Goal: Information Seeking & Learning: Find specific fact

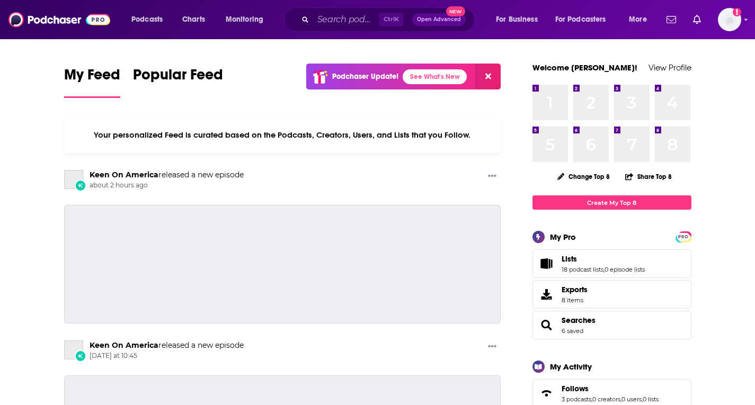
drag, startPoint x: 308, startPoint y: 16, endPoint x: 325, endPoint y: 14, distance: 17.1
click at [316, 14] on div "Ctrl K Open Advanced New" at bounding box center [379, 19] width 191 height 24
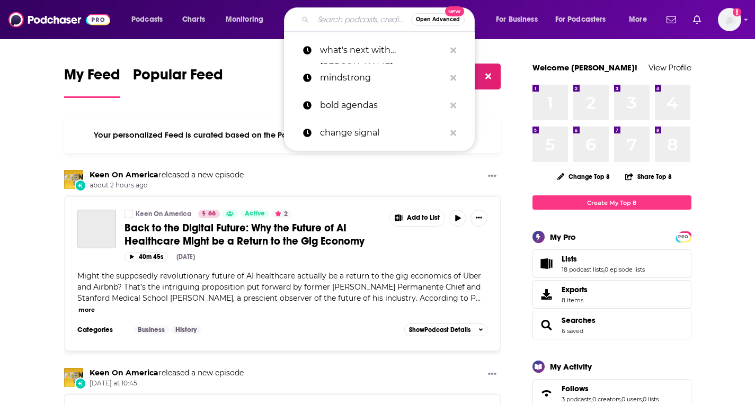
click at [326, 14] on input "Search podcasts, credits, & more..." at bounding box center [362, 19] width 98 height 17
paste input "Scratching the Surface"
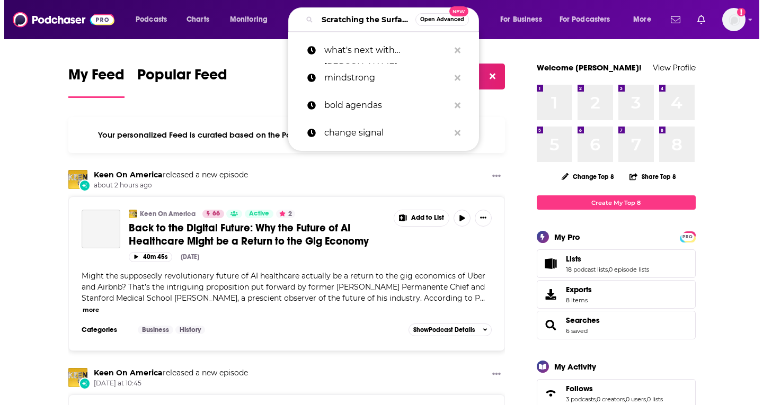
scroll to position [0, 21]
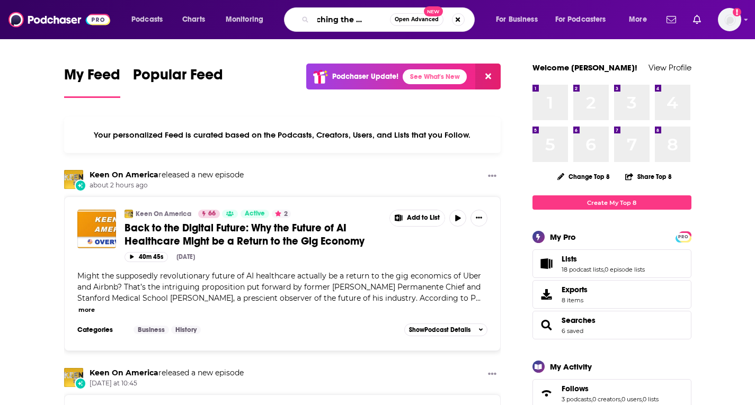
type input "Scratching the Surface"
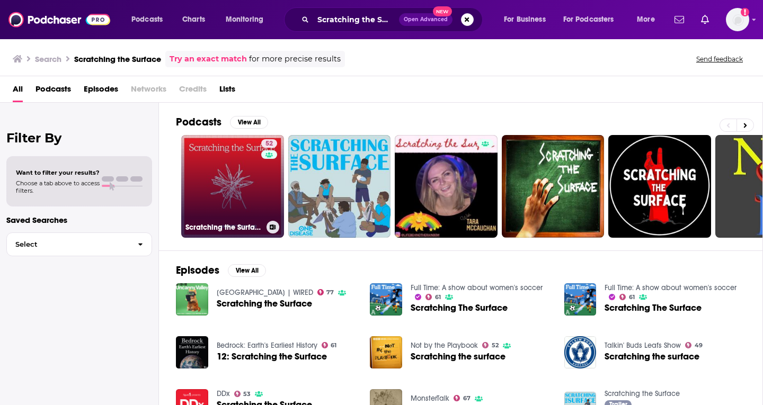
click at [243, 185] on link "52 Scratching the Surface" at bounding box center [232, 186] width 103 height 103
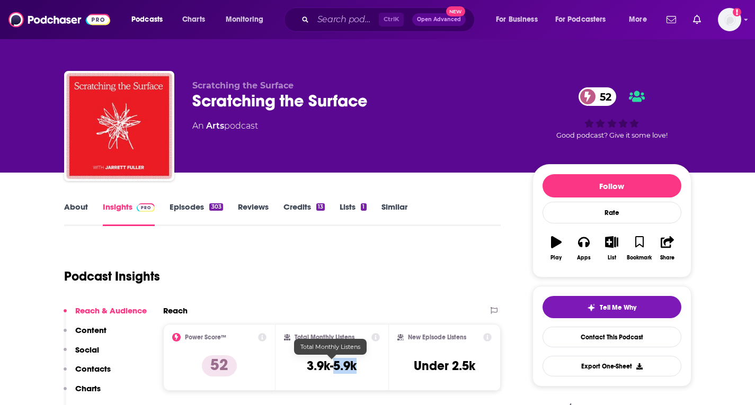
drag, startPoint x: 365, startPoint y: 370, endPoint x: 336, endPoint y: 364, distance: 29.3
click at [336, 364] on div "Total Monthly Listens 3.9k-5.9k" at bounding box center [332, 357] width 96 height 49
copy h3 "5.9k"
